Goal: Task Accomplishment & Management: Complete application form

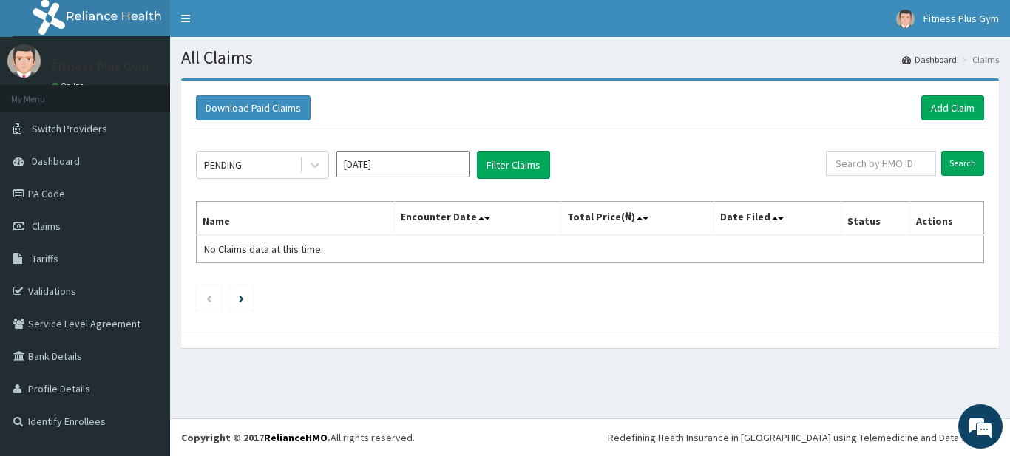
click at [948, 109] on link "Add Claim" at bounding box center [952, 107] width 63 height 25
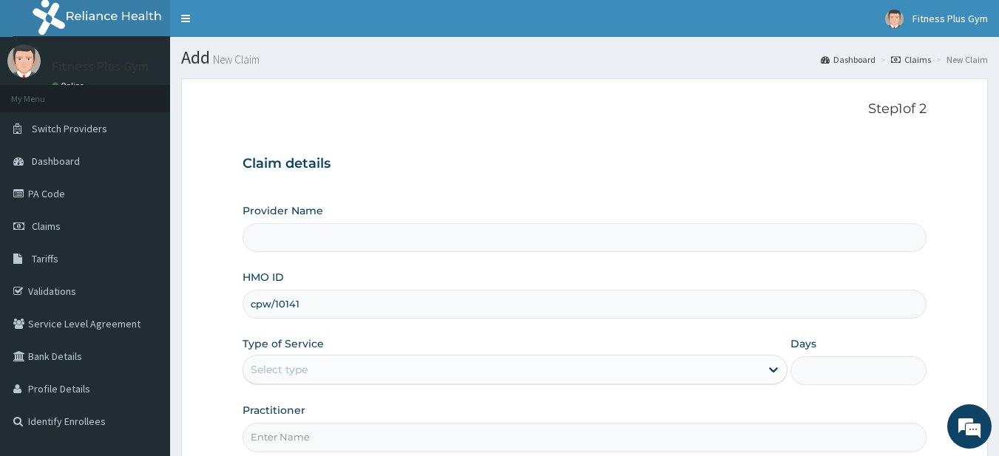
type input "cpw/10141/"
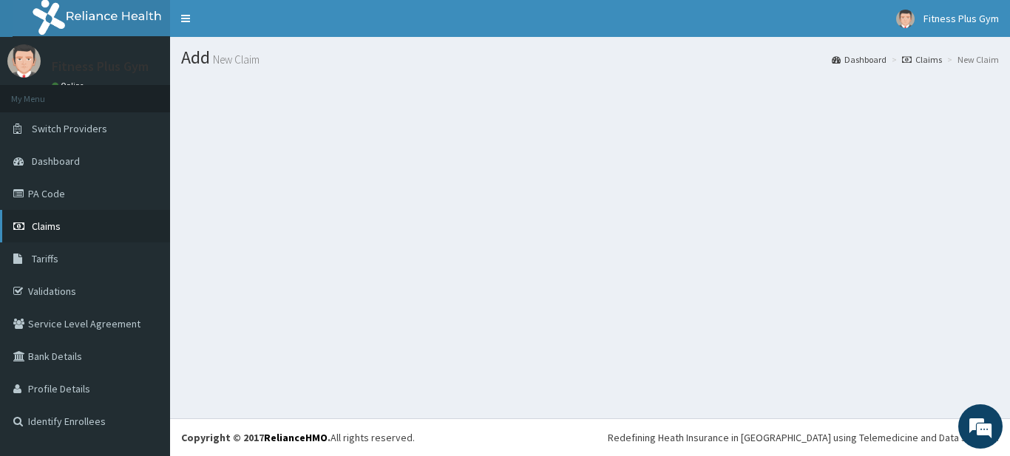
click at [52, 231] on span "Claims" at bounding box center [46, 226] width 29 height 13
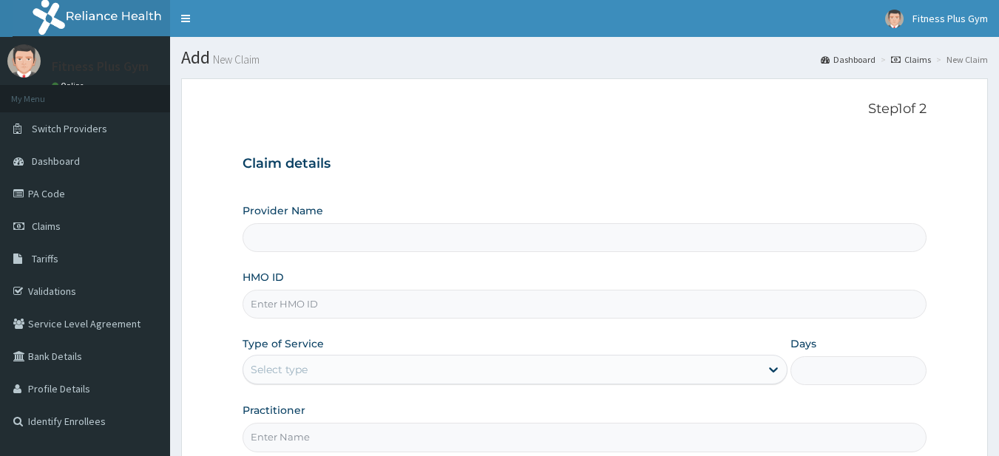
click at [362, 313] on input "HMO ID" at bounding box center [585, 304] width 685 height 29
type input "Fitness plus Gym"
type input "1"
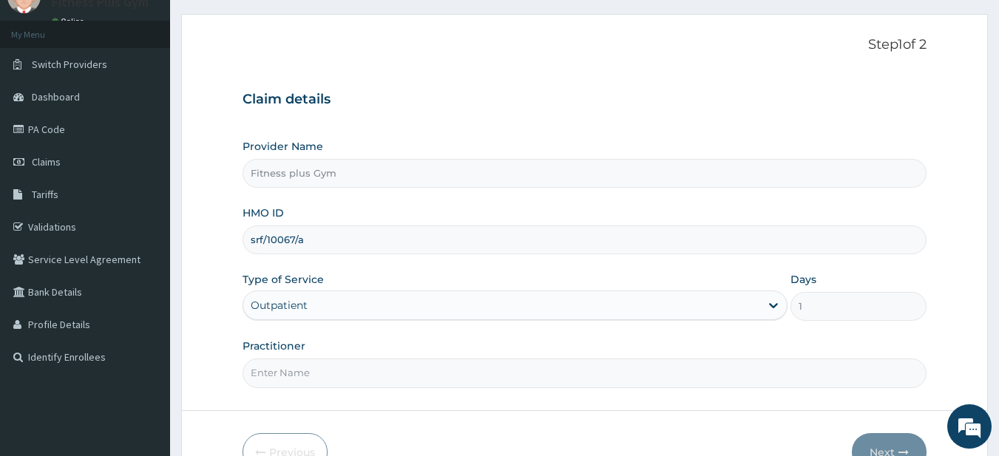
scroll to position [148, 0]
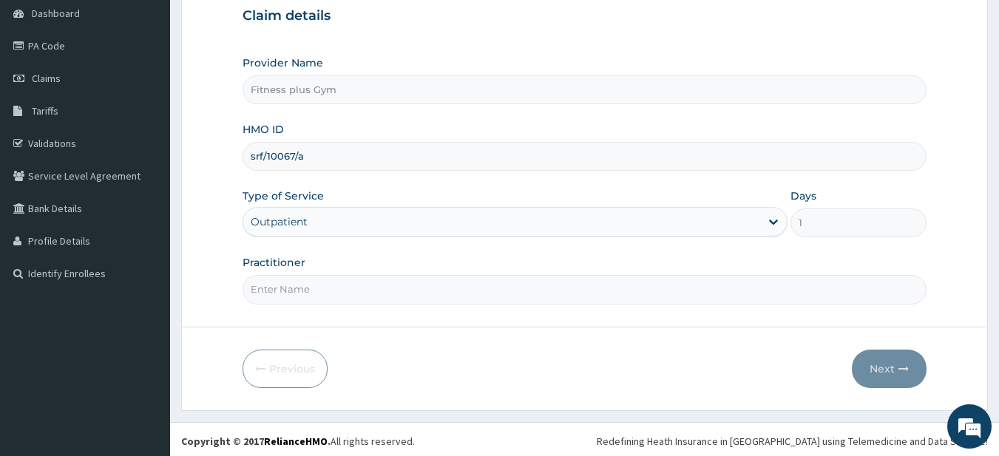
type input "srf/10067/a"
click at [409, 297] on input "Practitioner" at bounding box center [585, 289] width 685 height 29
type input "fitnessplus"
click at [866, 364] on button "Next" at bounding box center [889, 369] width 75 height 38
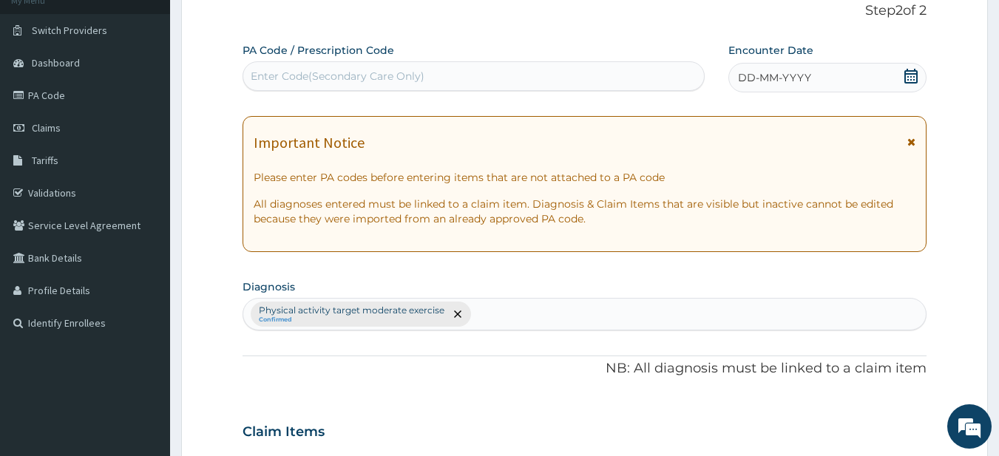
scroll to position [0, 0]
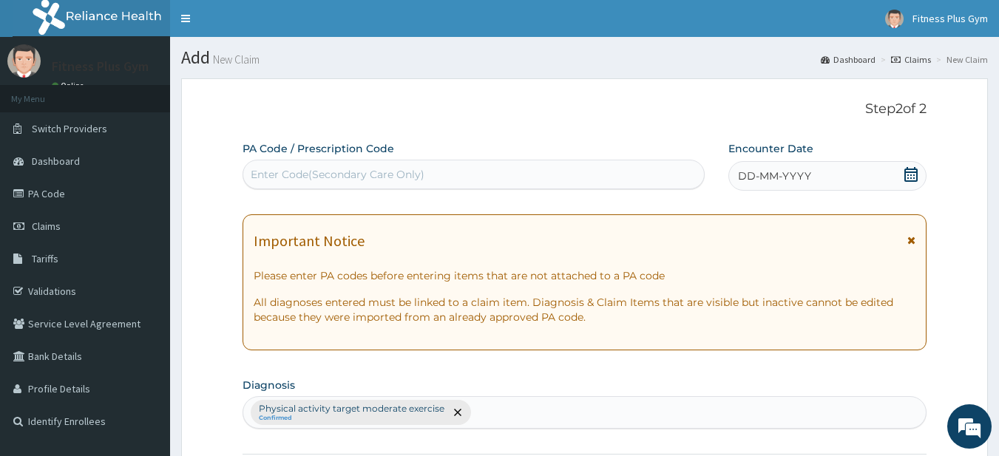
click at [448, 157] on div "PA Code / Prescription Code Enter Code(Secondary Care Only)" at bounding box center [474, 165] width 463 height 48
click at [444, 167] on div "Enter Code(Secondary Care Only)" at bounding box center [473, 175] width 461 height 24
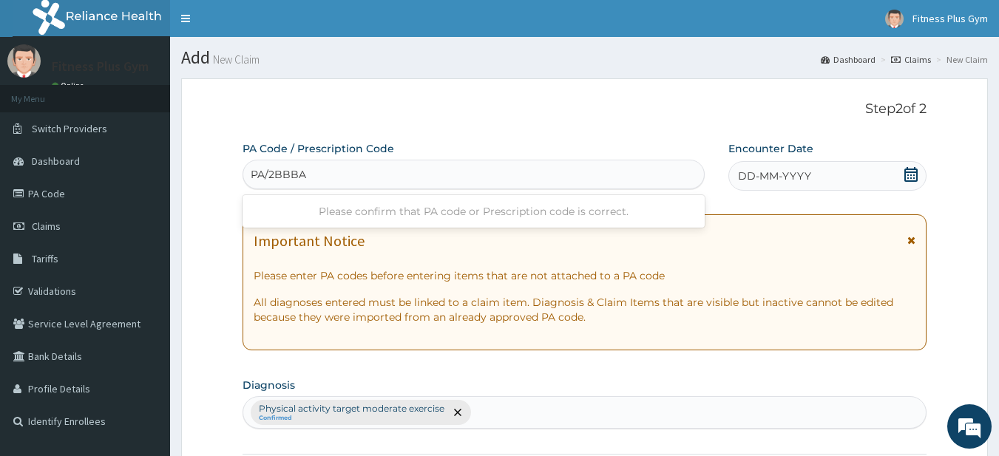
type input "PA/2BBBA9"
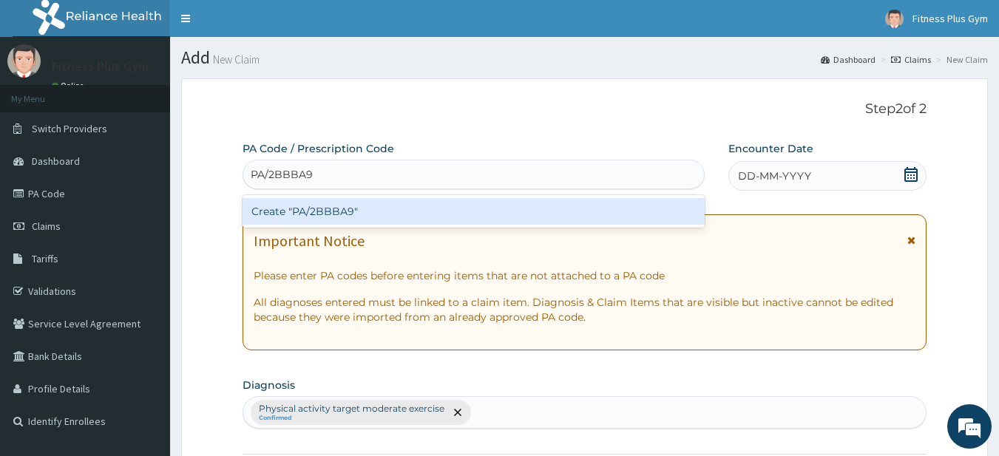
click at [642, 211] on div "Create "PA/2BBBA9"" at bounding box center [474, 211] width 463 height 27
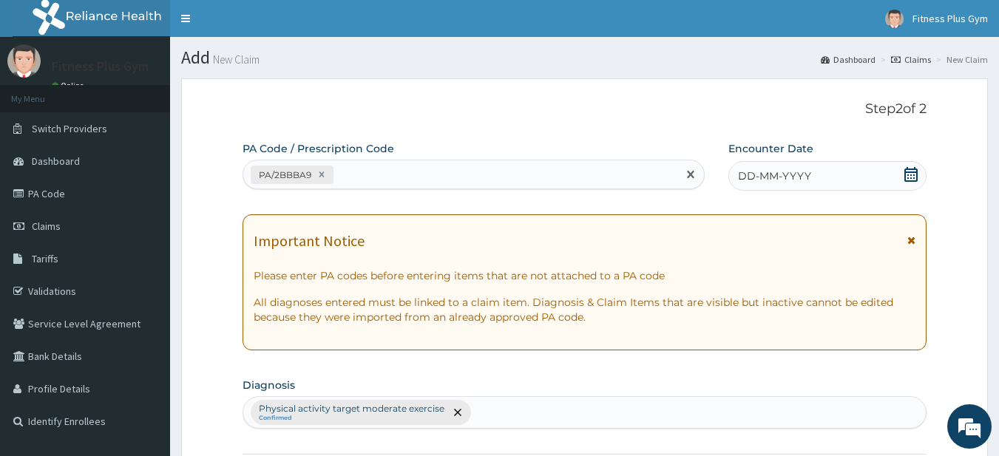
click at [856, 168] on div "DD-MM-YYYY" at bounding box center [827, 176] width 198 height 30
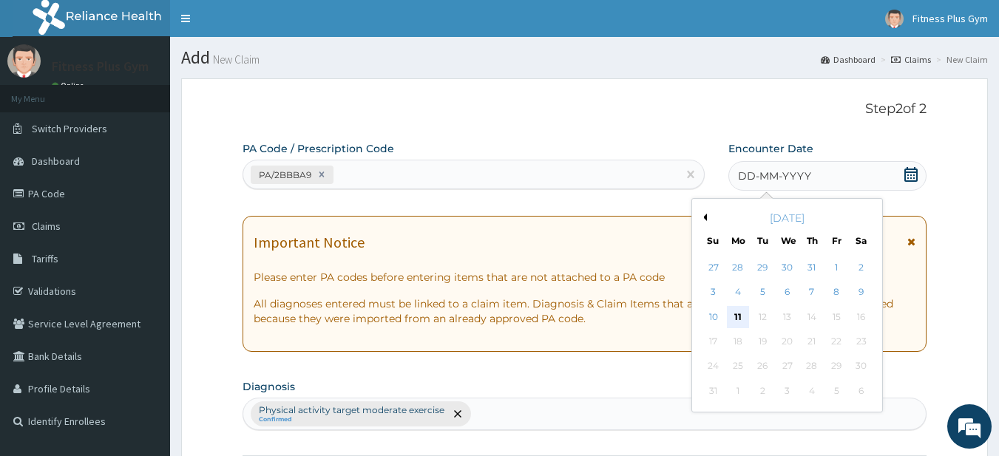
click at [736, 313] on div "11" at bounding box center [738, 317] width 22 height 22
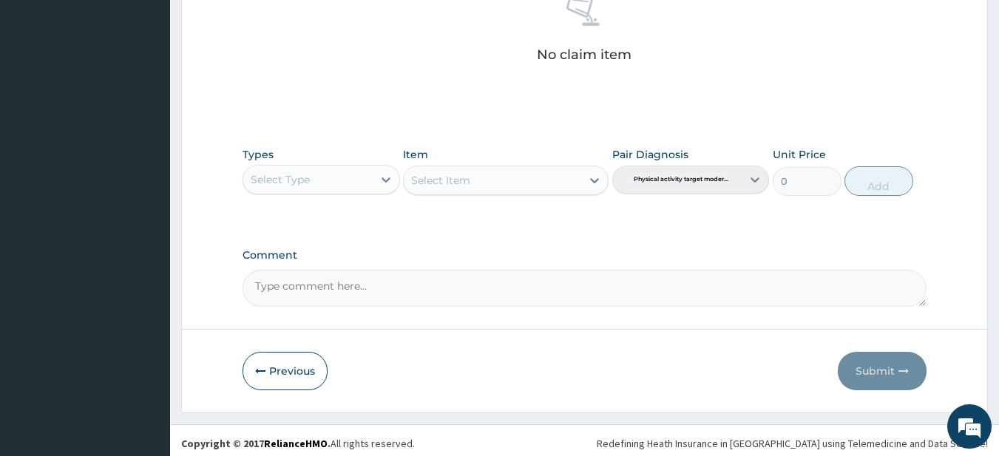
scroll to position [610, 0]
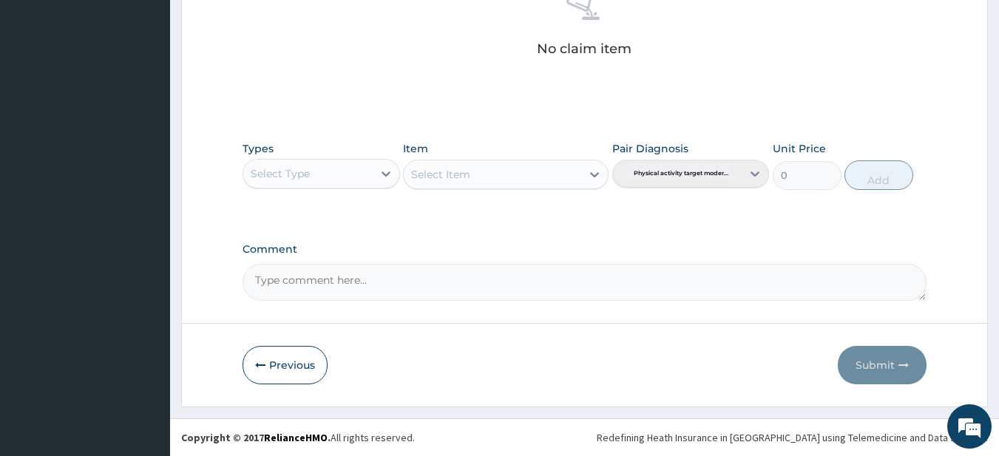
click at [331, 172] on div "Select Type" at bounding box center [307, 174] width 129 height 24
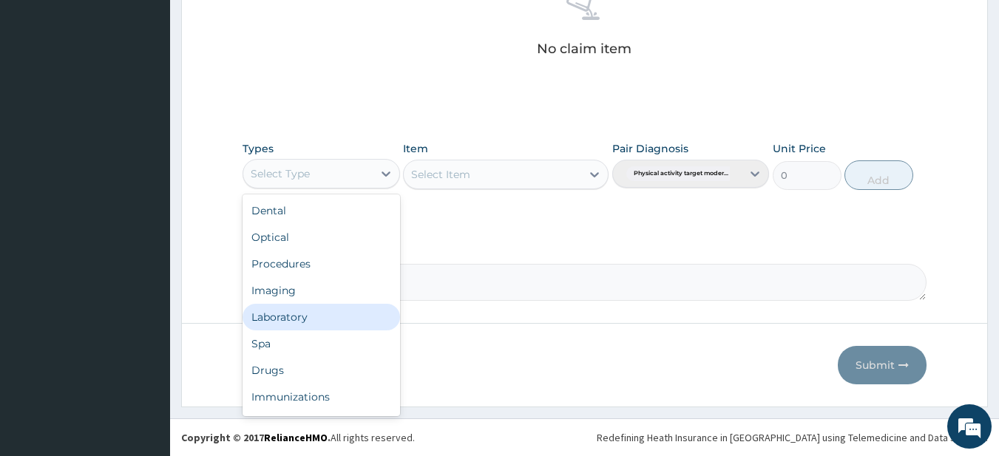
scroll to position [50, 0]
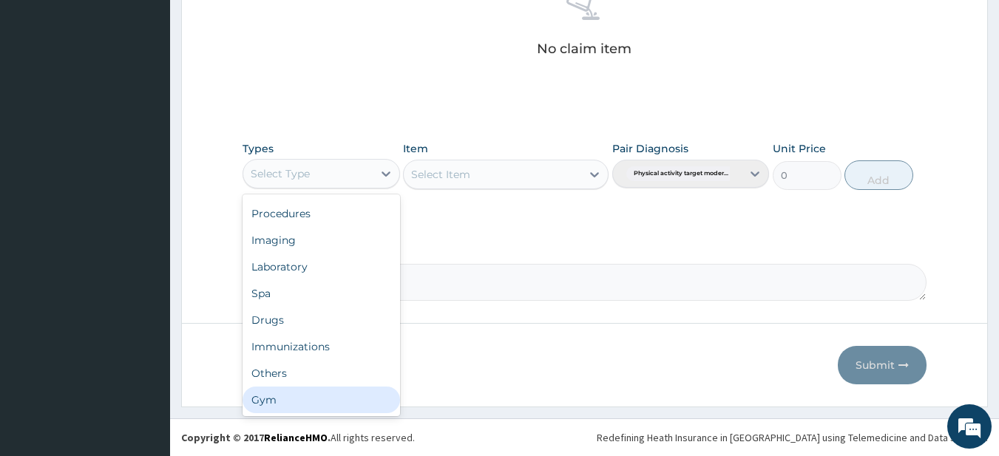
click at [286, 393] on div "Gym" at bounding box center [321, 400] width 157 height 27
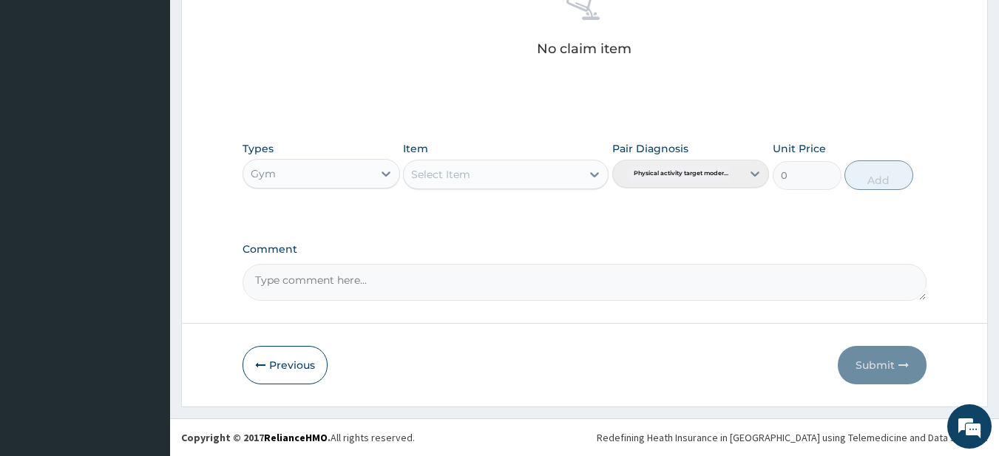
click at [529, 177] on div "Select Item" at bounding box center [492, 175] width 177 height 24
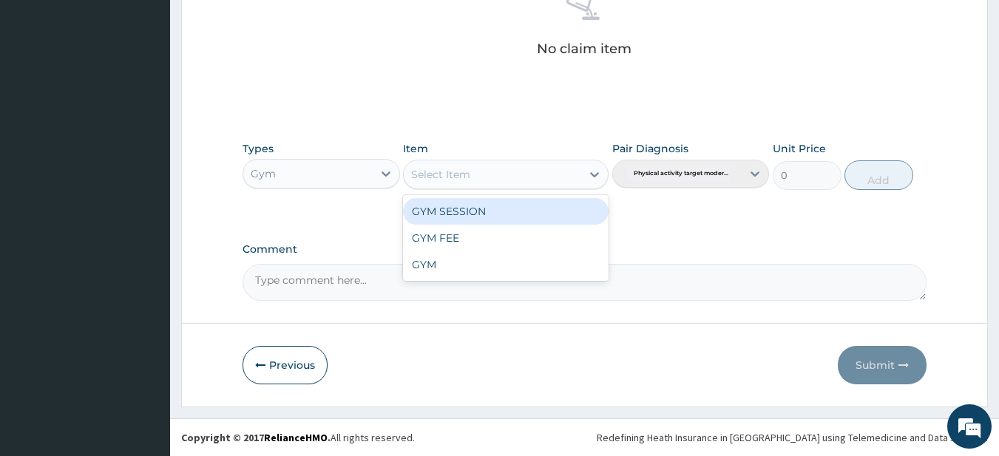
click at [496, 211] on div "GYM SESSION" at bounding box center [506, 211] width 206 height 27
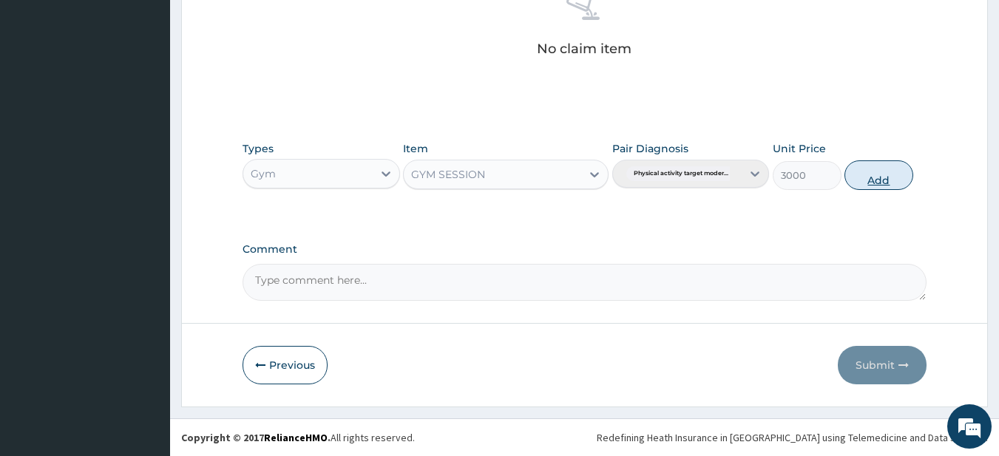
click at [889, 172] on button "Add" at bounding box center [878, 175] width 69 height 30
type input "0"
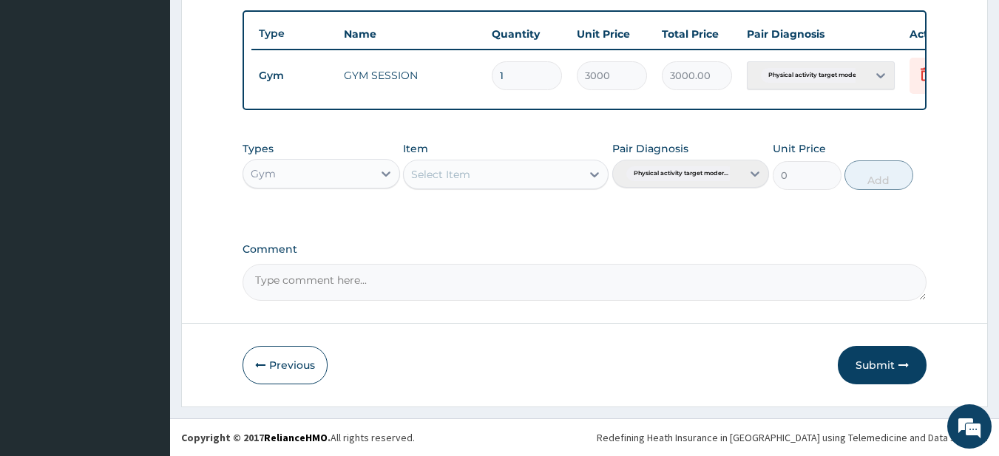
scroll to position [551, 0]
click at [872, 365] on button "Submit" at bounding box center [882, 365] width 89 height 38
